Goal: Navigation & Orientation: Find specific page/section

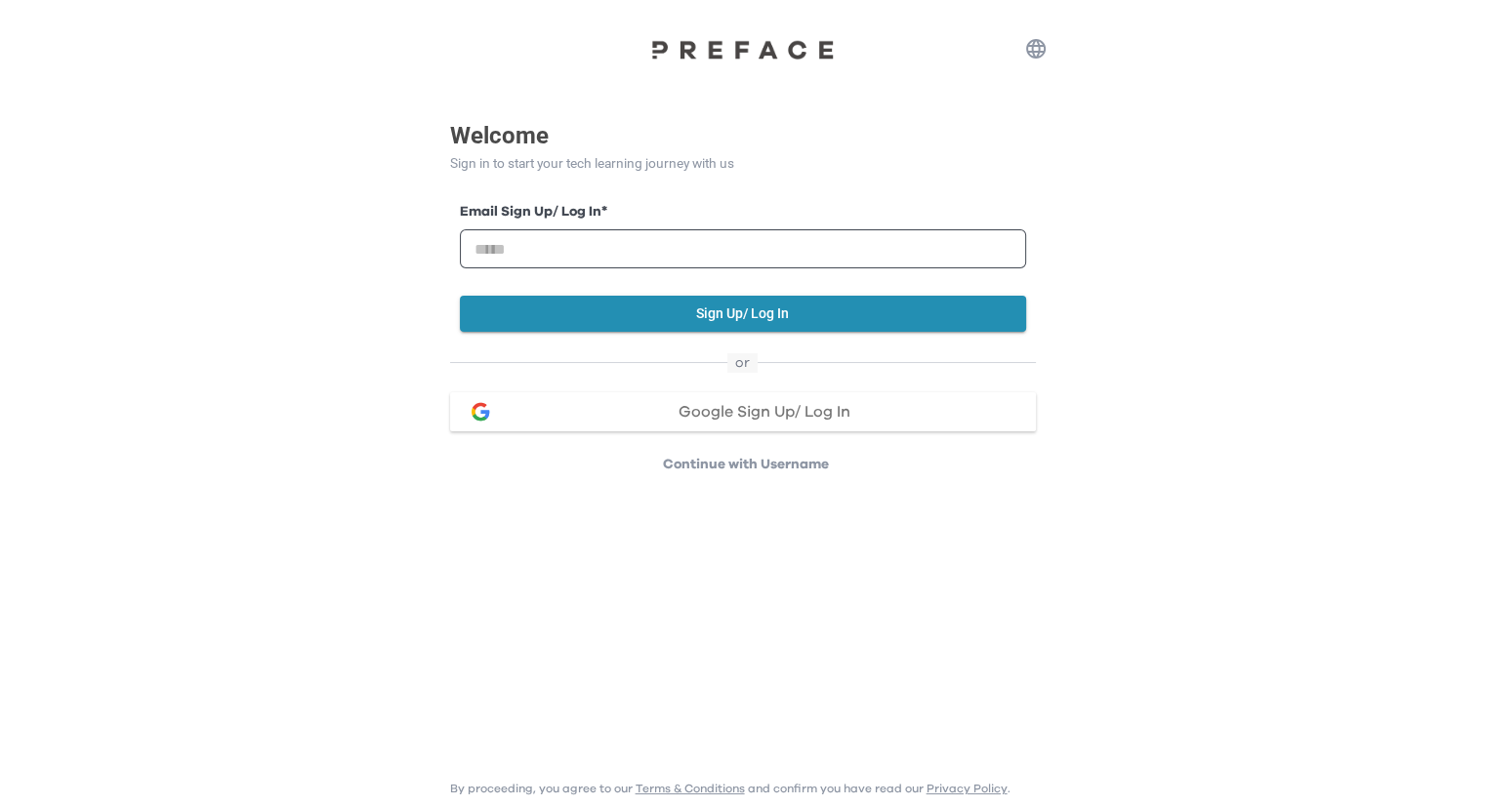
click at [726, 404] on span "Google Sign Up/ Log In" at bounding box center [764, 412] width 172 height 16
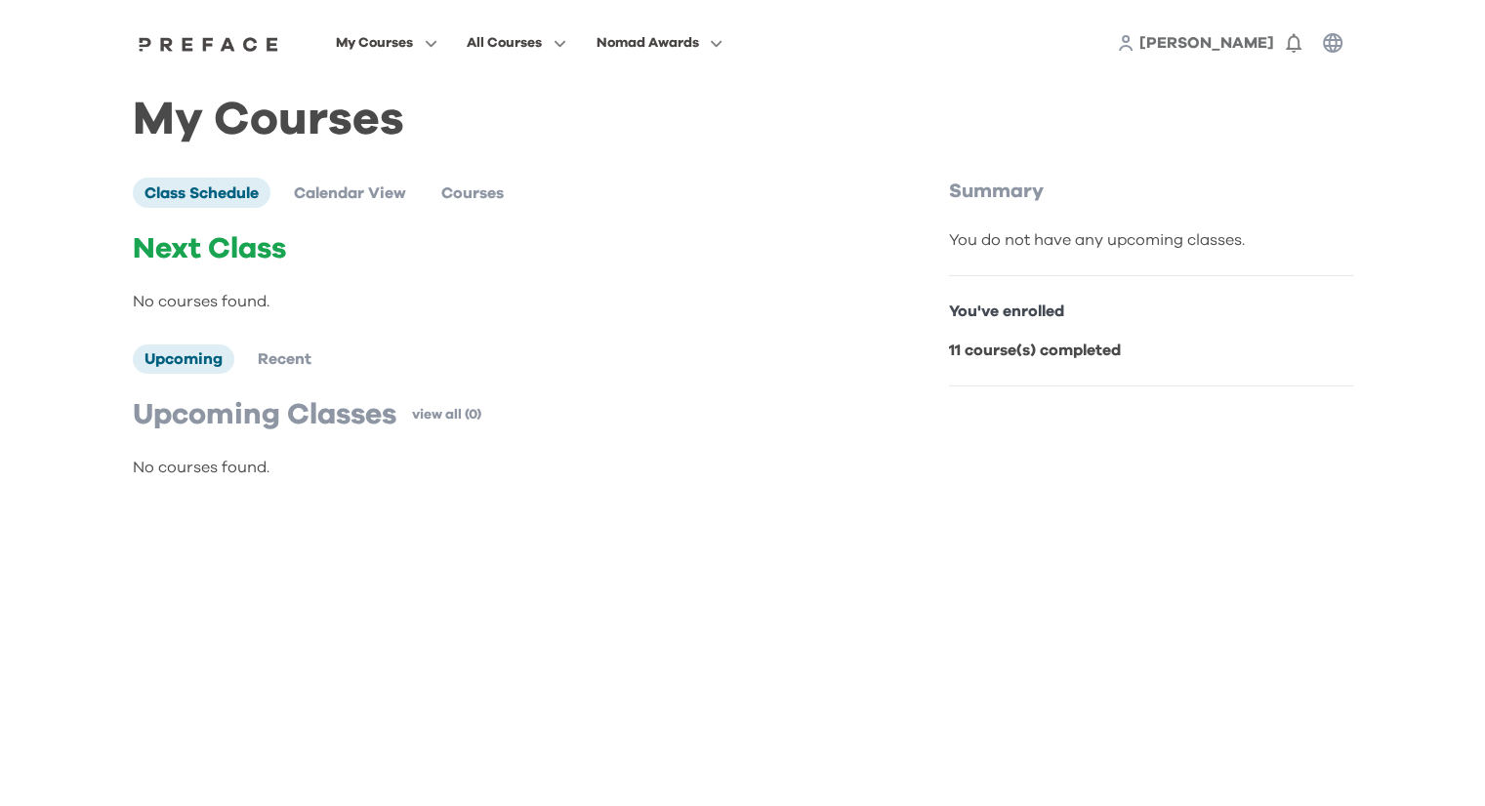
click at [198, 44] on img at bounding box center [209, 44] width 150 height 16
